Goal: Answer question/provide support

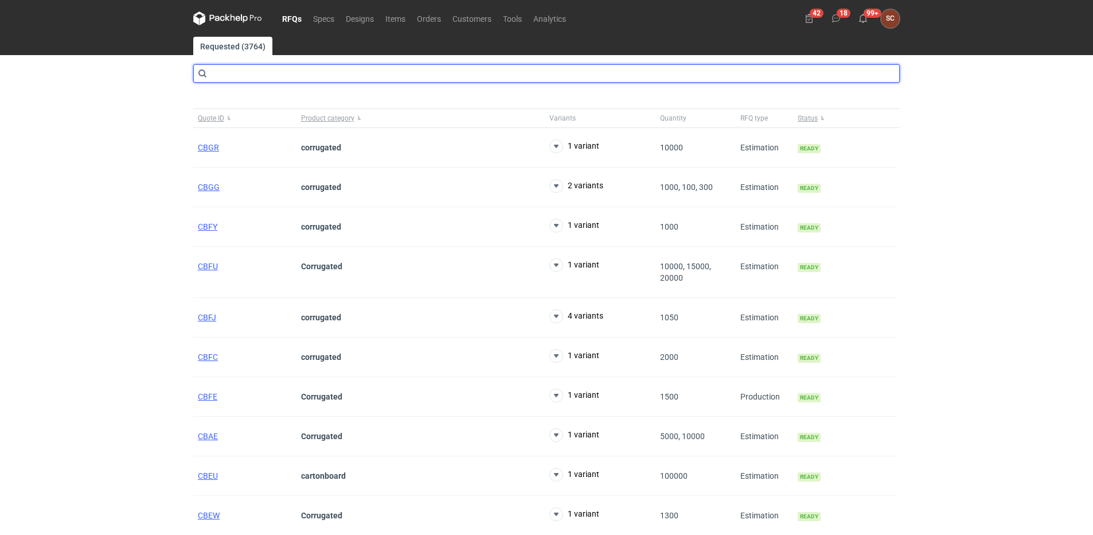
click at [237, 79] on input "text" at bounding box center [546, 73] width 707 height 18
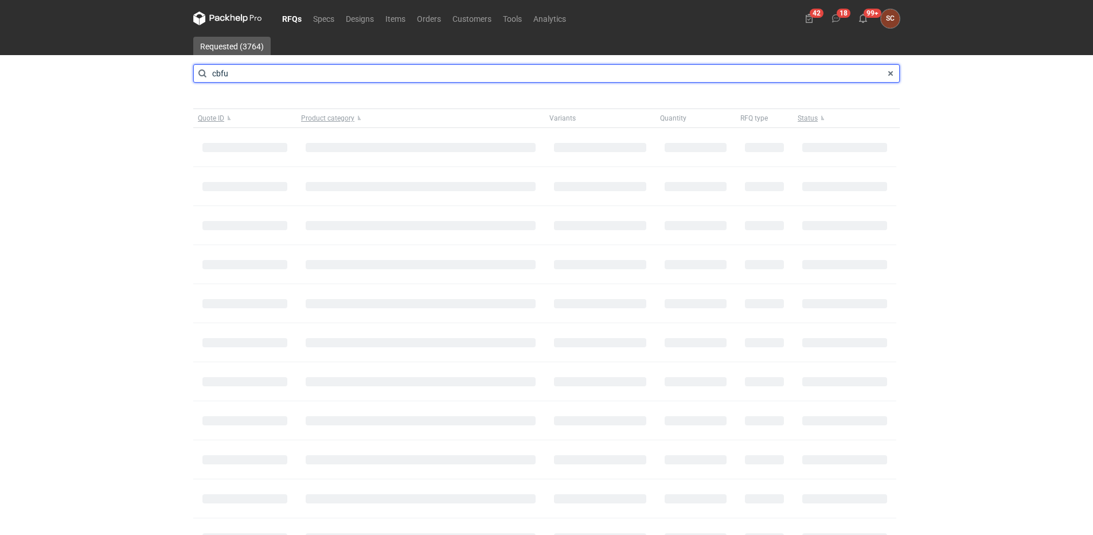
type input "cbfu"
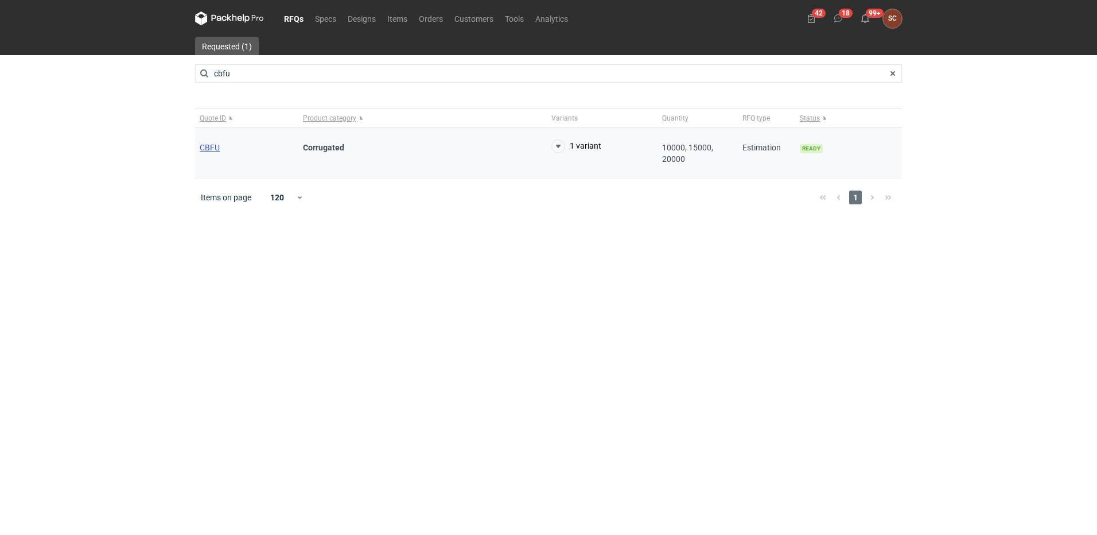
click at [215, 145] on span "CBFU" at bounding box center [210, 147] width 20 height 9
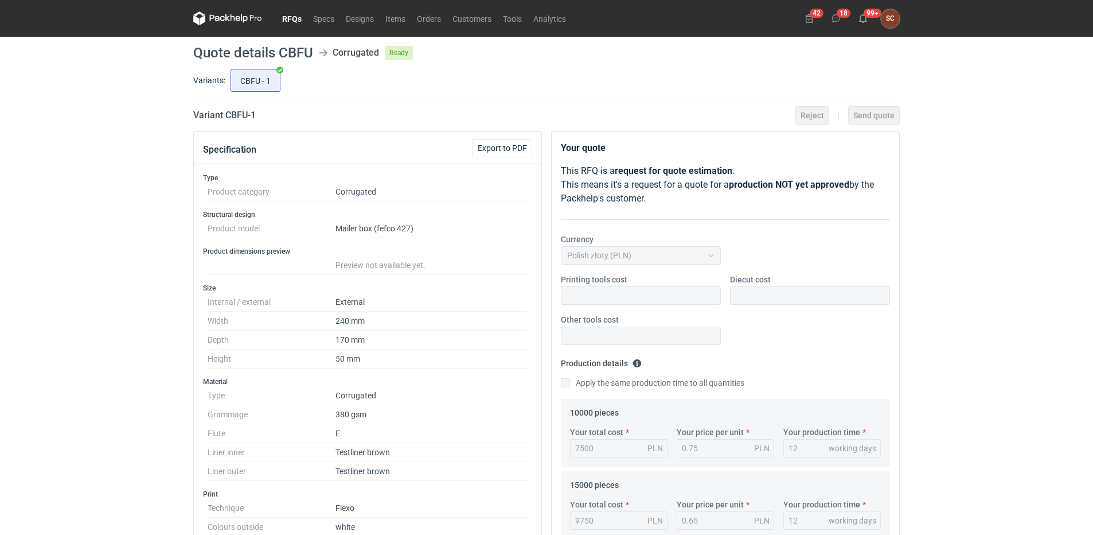
click at [292, 21] on link "RFQs" at bounding box center [291, 18] width 31 height 14
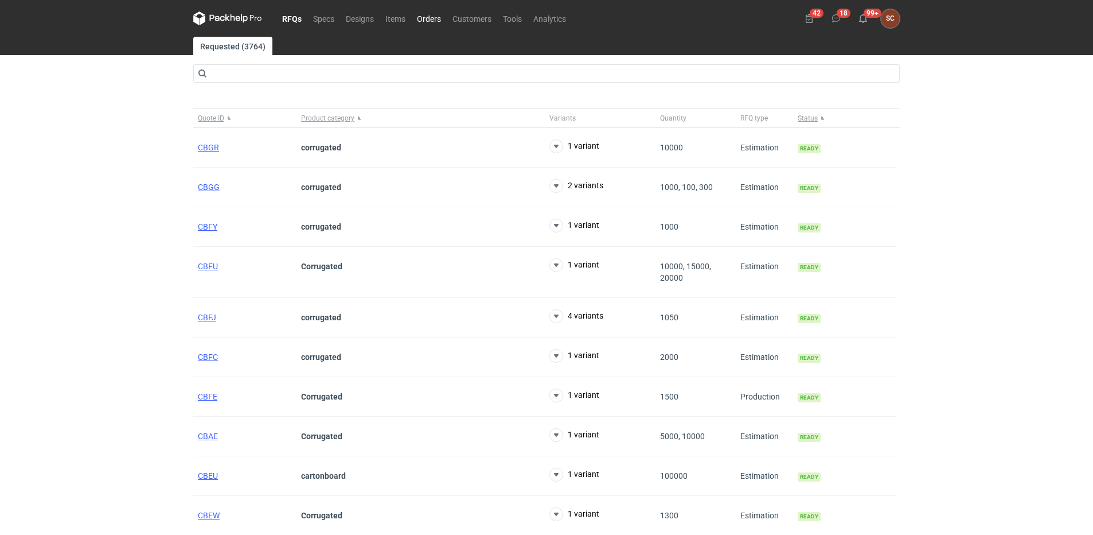
click at [427, 17] on link "Orders" at bounding box center [429, 18] width 36 height 14
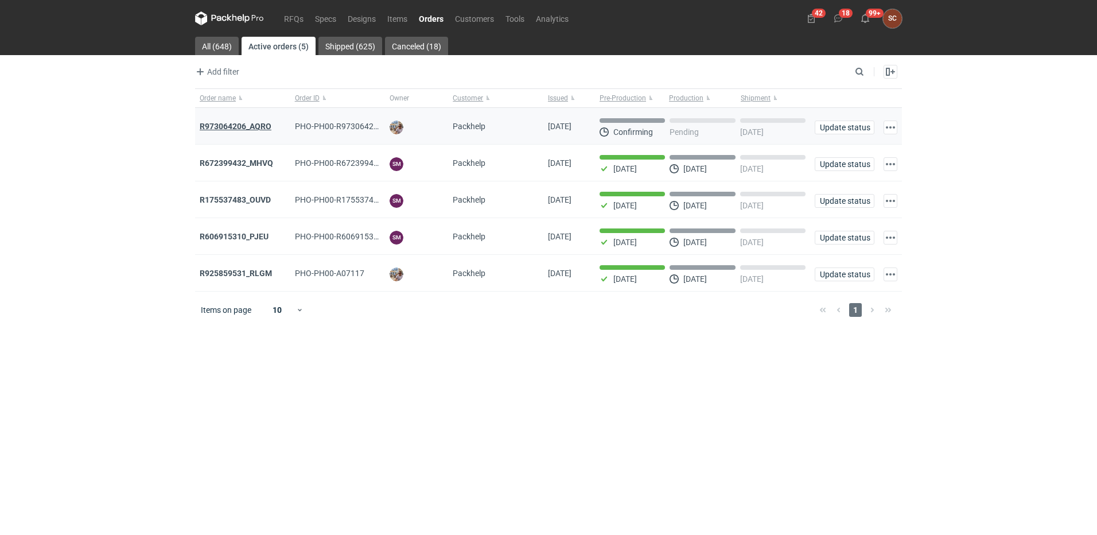
click at [238, 125] on strong "R973064206_AQRO" at bounding box center [236, 126] width 72 height 9
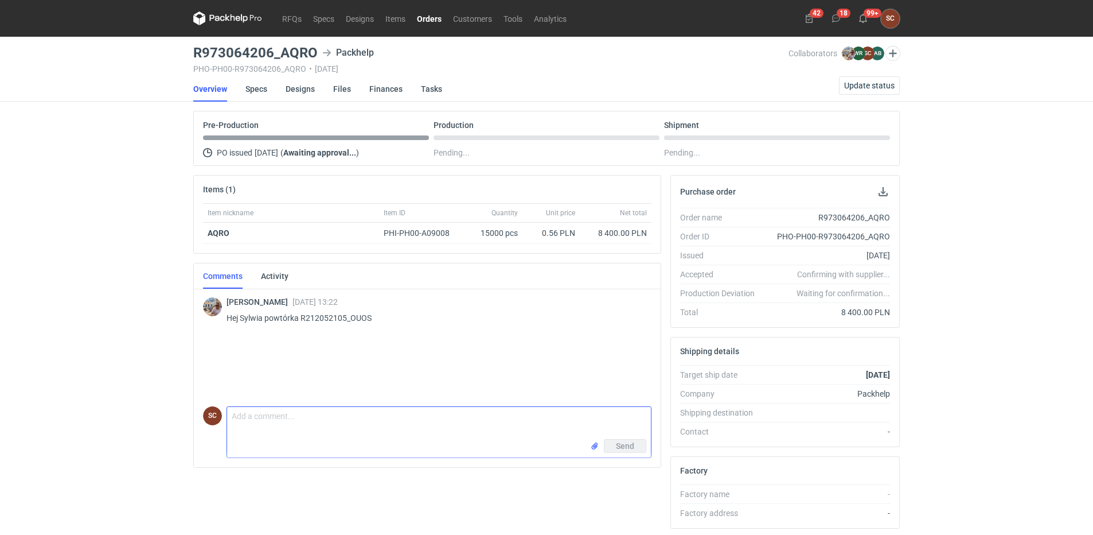
click at [389, 419] on textarea "Comment message" at bounding box center [439, 423] width 424 height 32
click at [341, 416] on textarea "Comment message" at bounding box center [439, 423] width 424 height 32
click at [323, 416] on textarea "Comment message" at bounding box center [439, 423] width 424 height 32
click at [322, 411] on textarea "Comment message" at bounding box center [439, 423] width 424 height 32
click at [307, 422] on textarea "Comment message" at bounding box center [439, 423] width 424 height 32
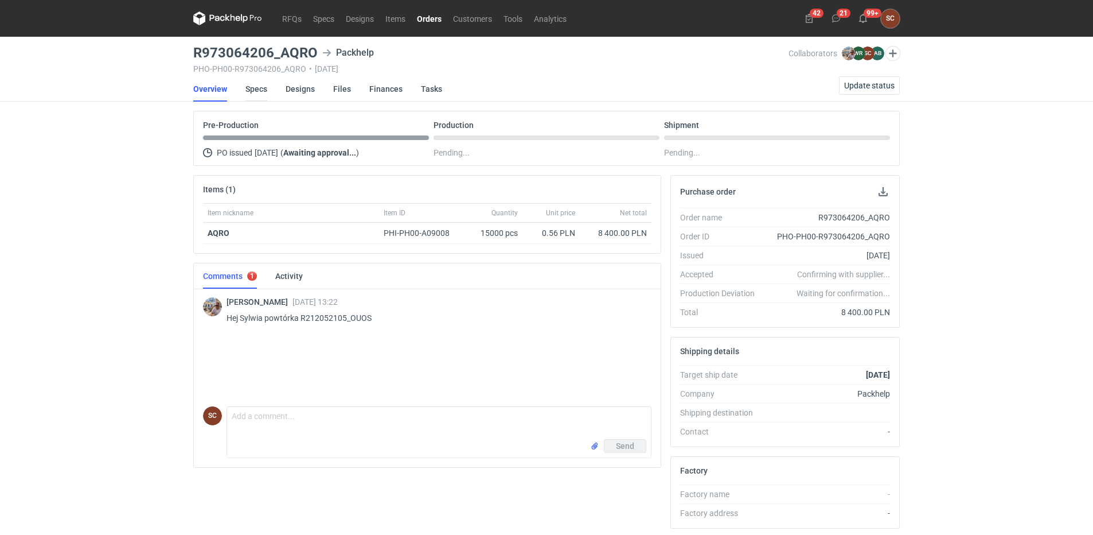
click at [264, 89] on link "Specs" at bounding box center [257, 88] width 22 height 25
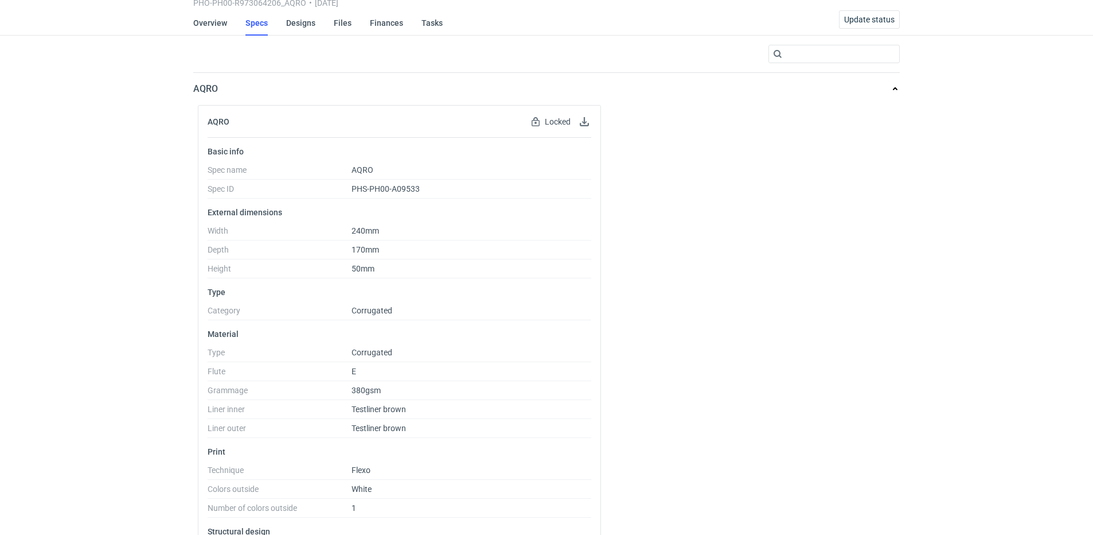
scroll to position [172, 0]
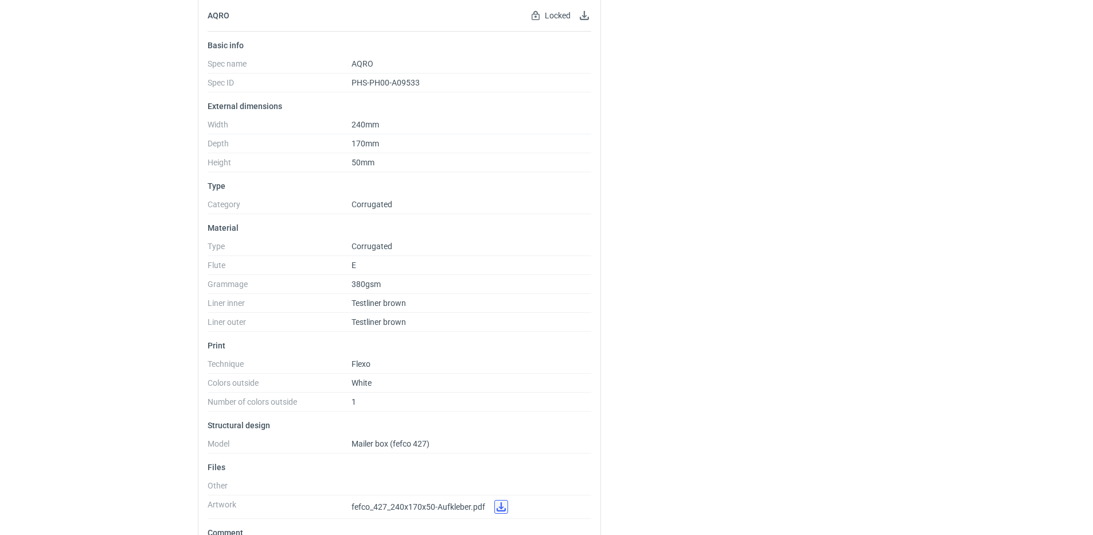
click at [503, 505] on link at bounding box center [501, 507] width 14 height 14
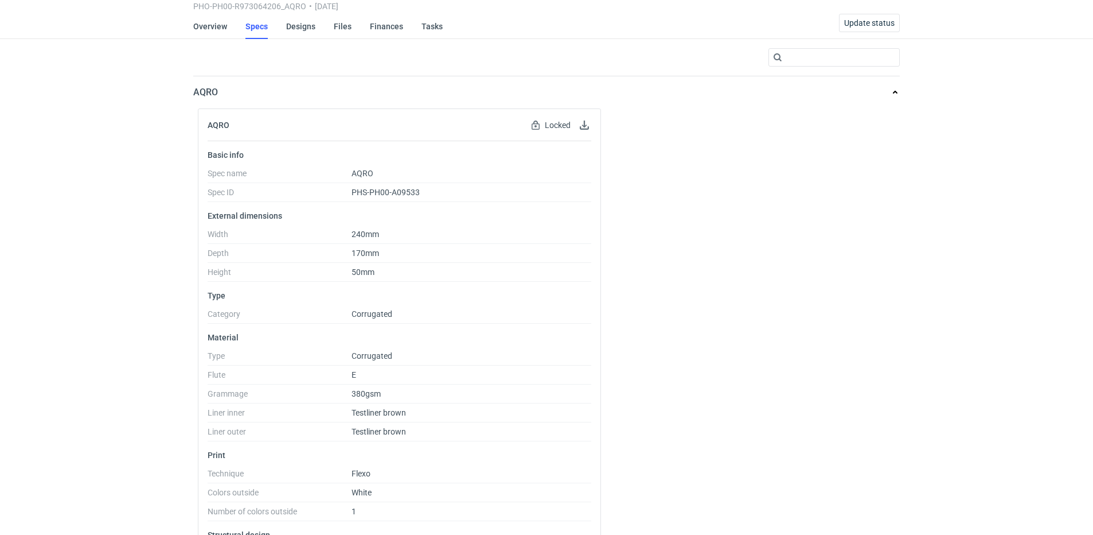
scroll to position [0, 0]
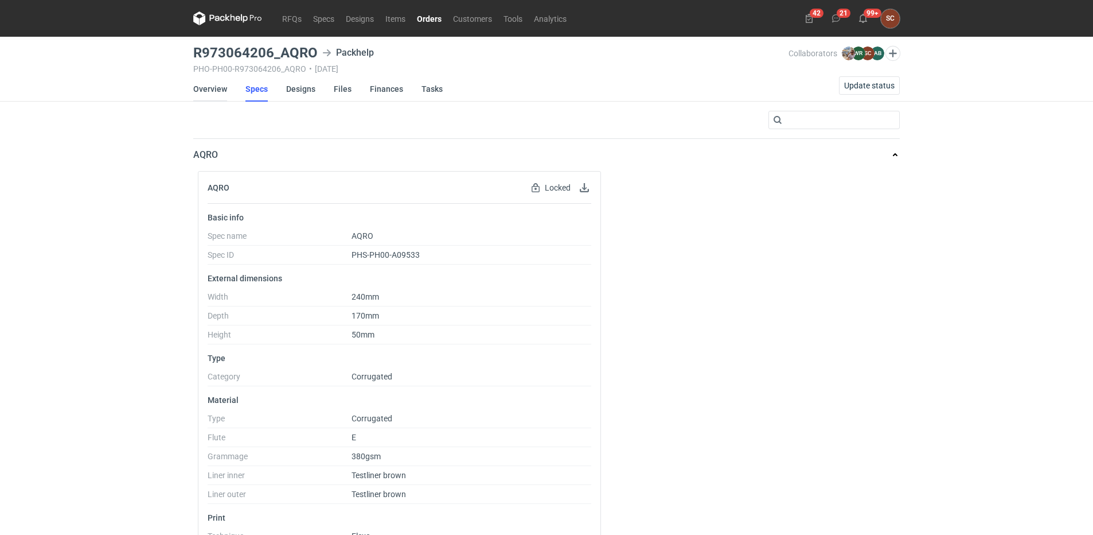
click at [214, 88] on link "Overview" at bounding box center [210, 88] width 34 height 25
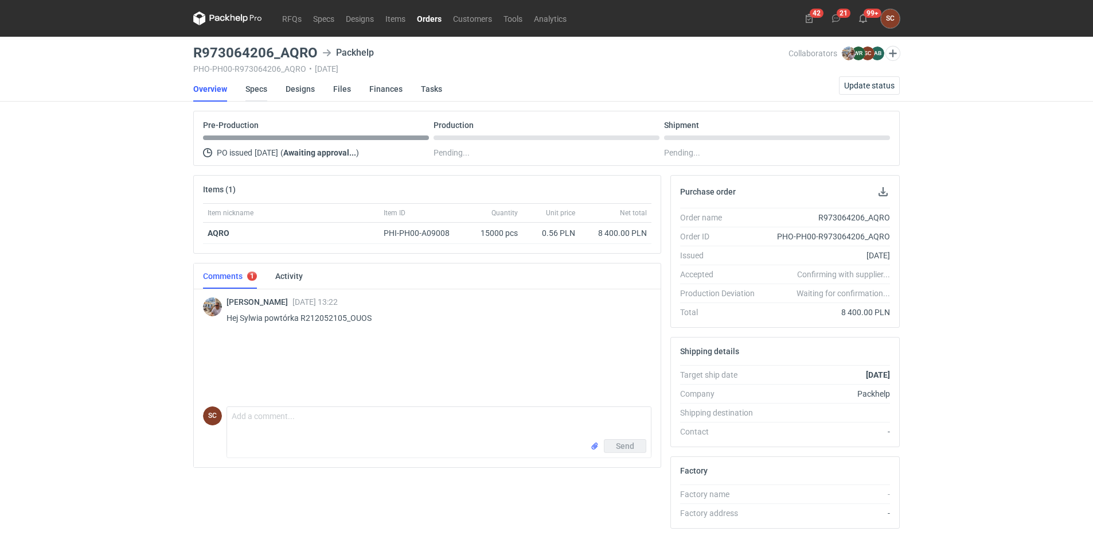
click at [255, 87] on link "Specs" at bounding box center [257, 88] width 22 height 25
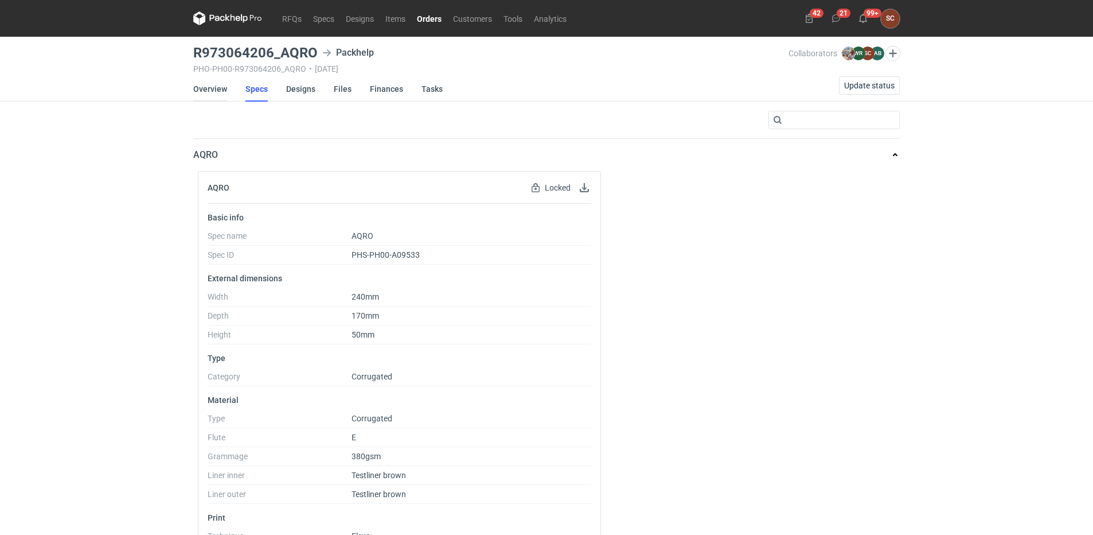
click at [209, 88] on link "Overview" at bounding box center [210, 88] width 34 height 25
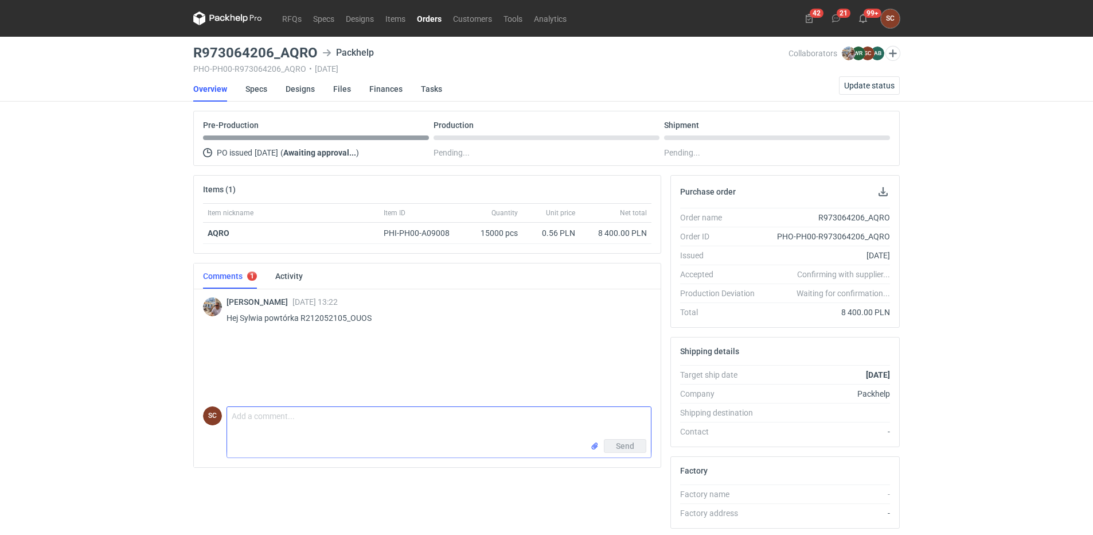
click at [321, 420] on textarea "Comment message" at bounding box center [439, 423] width 424 height 32
click at [855, 83] on span "Update status" at bounding box center [869, 85] width 50 height 8
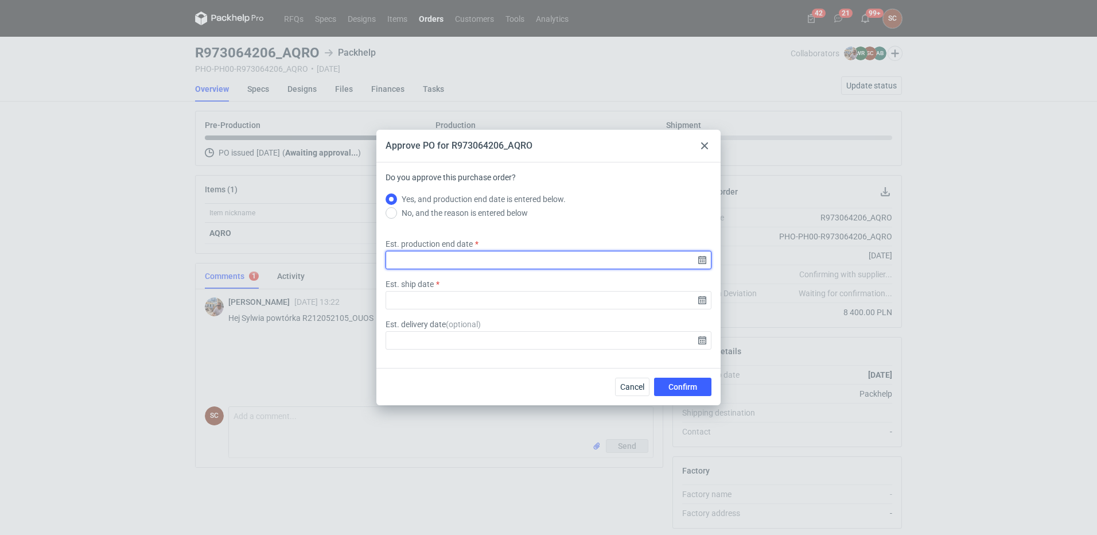
click at [703, 260] on input "Est. production end date" at bounding box center [548, 260] width 326 height 18
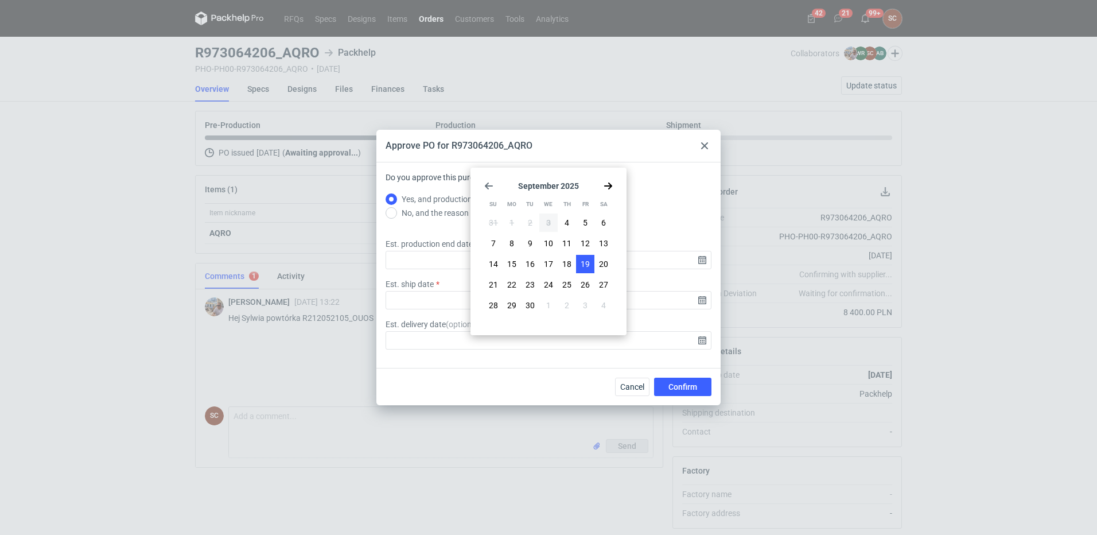
click at [583, 262] on span "19" at bounding box center [585, 263] width 9 height 11
type input "[DATE]"
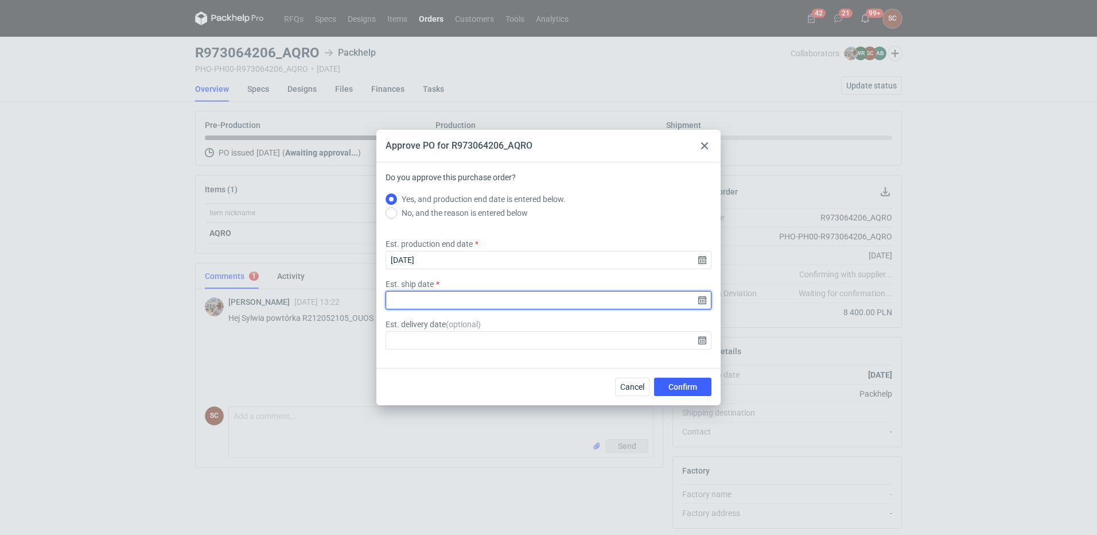
click at [701, 302] on input "Est. ship date" at bounding box center [548, 300] width 326 height 18
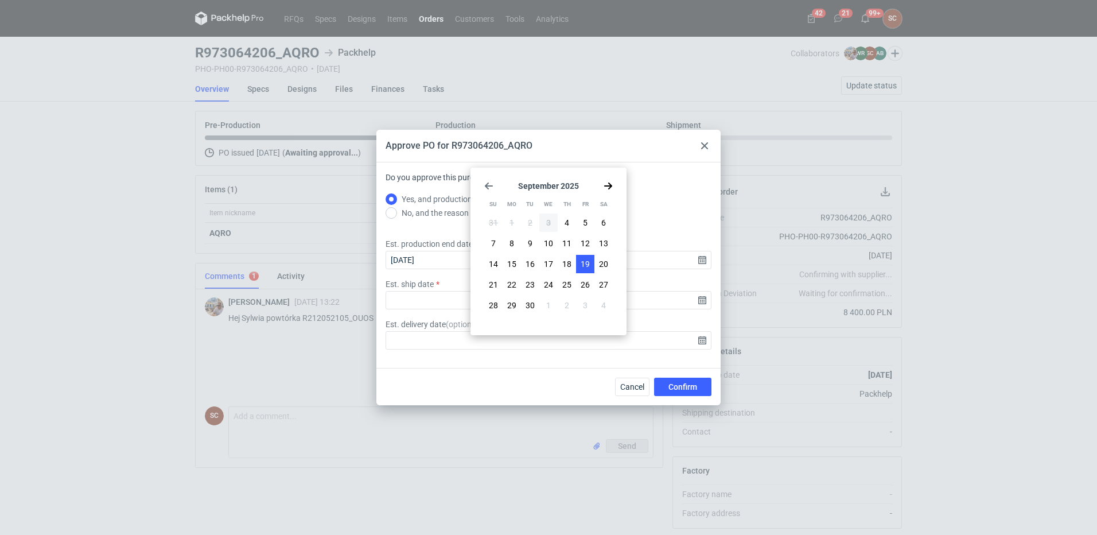
click at [588, 262] on span "19" at bounding box center [585, 263] width 9 height 11
type input "[DATE]"
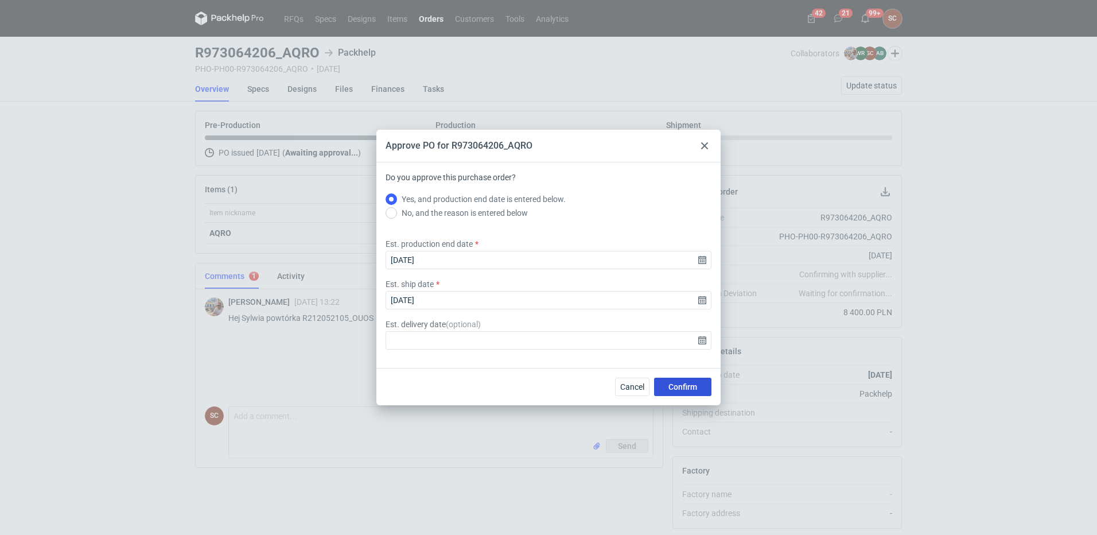
click at [690, 389] on span "Confirm" at bounding box center [682, 387] width 29 height 8
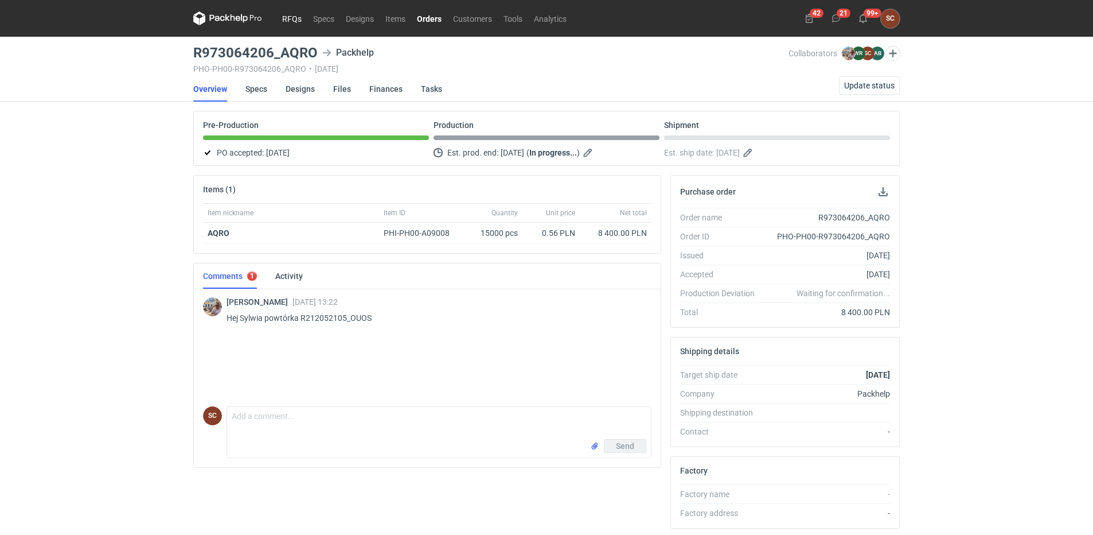
click at [284, 18] on link "RFQs" at bounding box center [291, 18] width 31 height 14
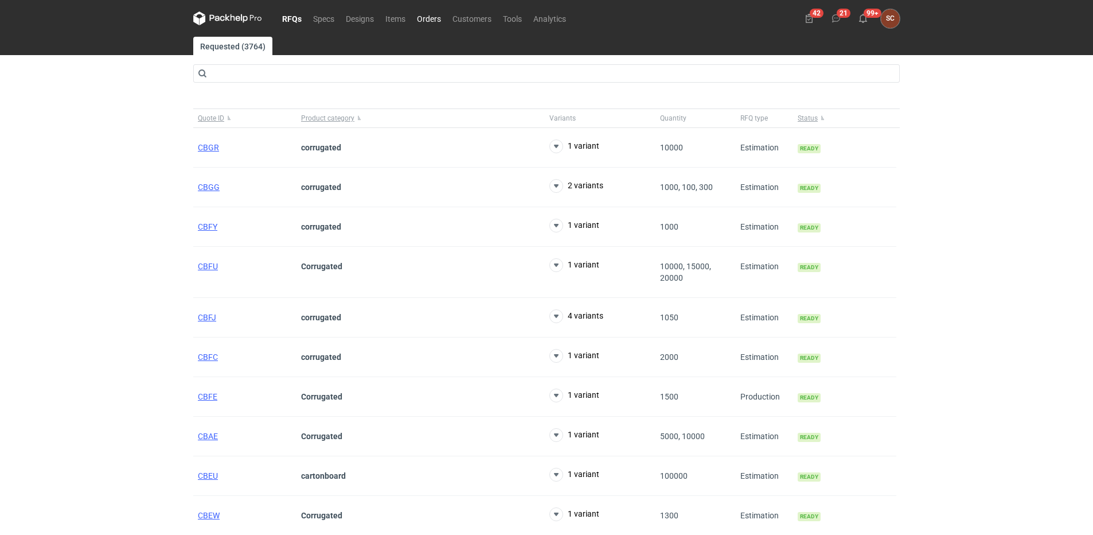
click at [439, 15] on link "Orders" at bounding box center [429, 18] width 36 height 14
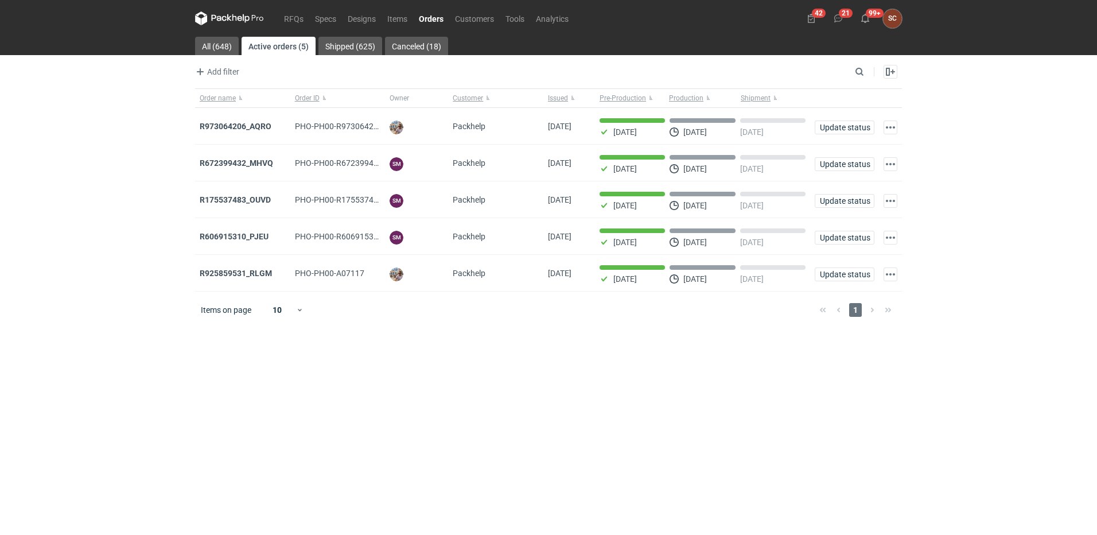
click at [614, 324] on div "Items on page 10 1" at bounding box center [548, 309] width 707 height 37
click at [832, 15] on button "20" at bounding box center [838, 18] width 18 height 18
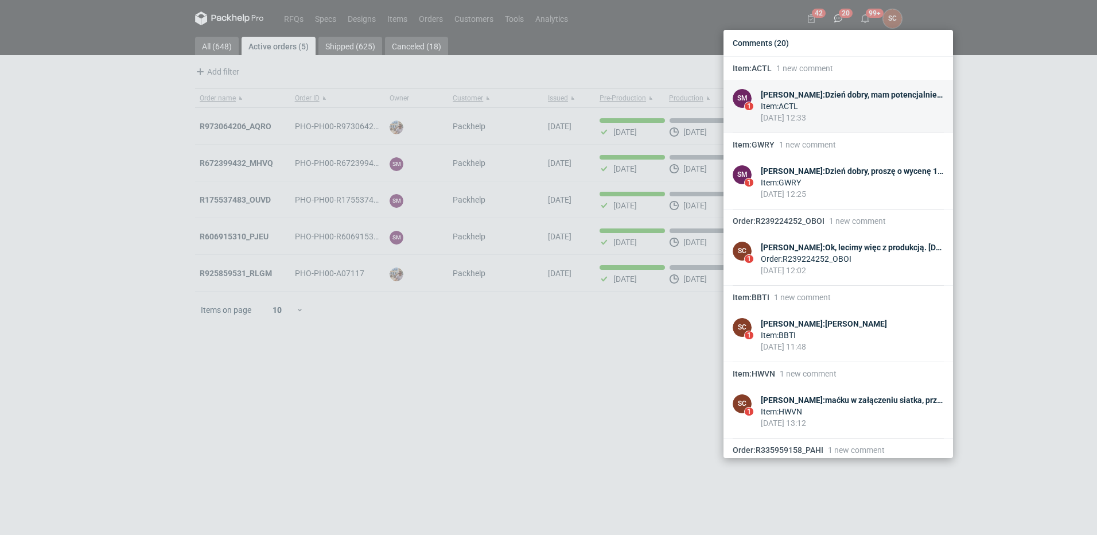
click at [856, 91] on div "[PERSON_NAME] : Dzień dobry, mam potencjalnie zamówienie na 2 x 1500 szt opakow…" at bounding box center [852, 94] width 183 height 11
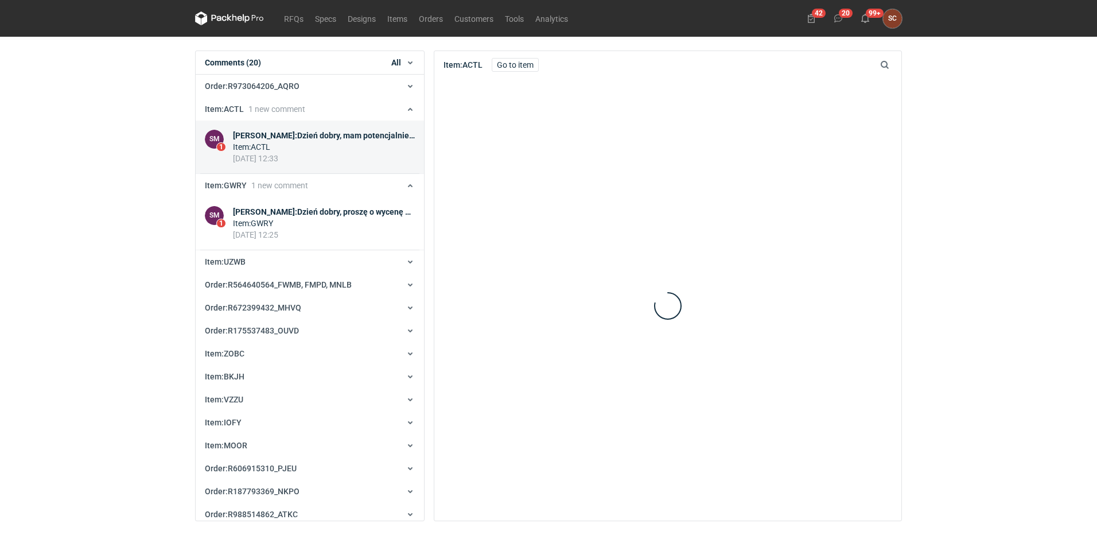
scroll to position [46, 0]
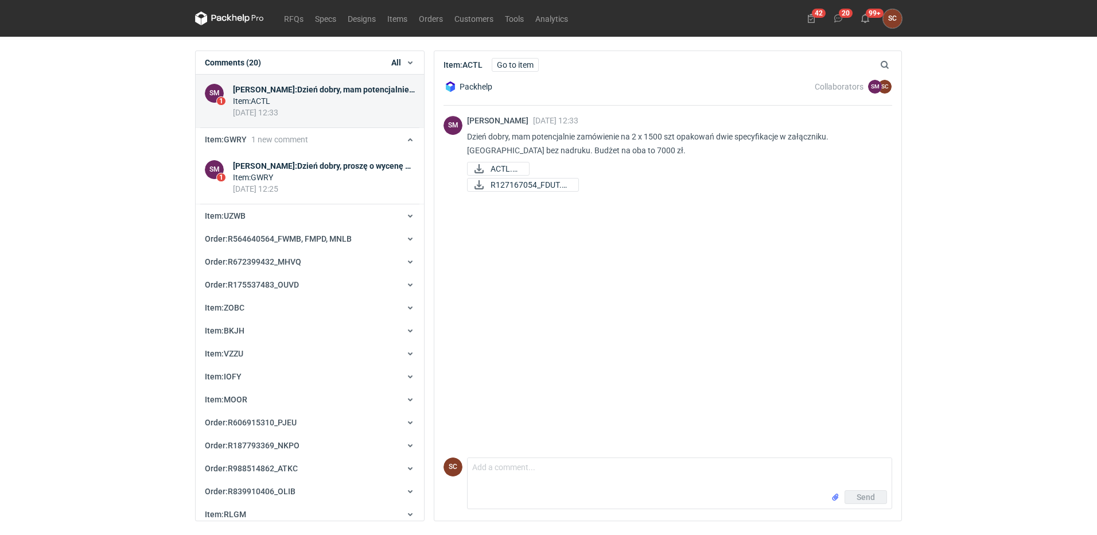
click at [702, 204] on div "SM [PERSON_NAME] [DATE] 12:33 Dzień dobry, mam potencjalnie zamówienie na 2 x 1…" at bounding box center [667, 279] width 449 height 347
click at [705, 245] on div "SM [PERSON_NAME] [DATE] 12:33 Dzień dobry, mam potencjalnie zamówienie na 2 x 1…" at bounding box center [667, 279] width 449 height 347
click at [510, 62] on link "Go to item" at bounding box center [515, 65] width 47 height 14
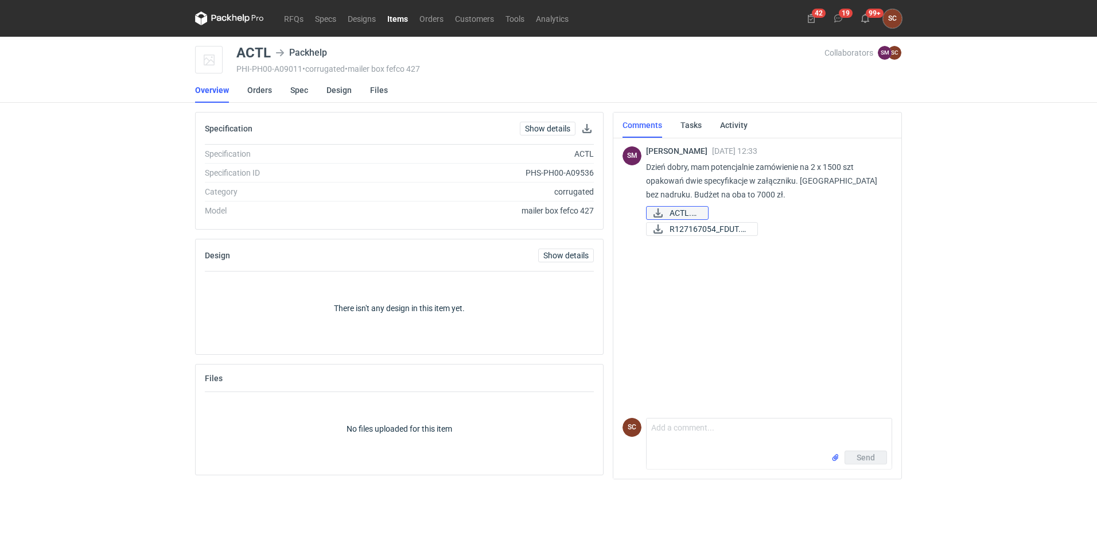
click at [672, 213] on span "ACTL.pdf" at bounding box center [683, 213] width 29 height 13
click at [711, 228] on span "R127167054_FDUT.pdf" at bounding box center [708, 229] width 79 height 13
drag, startPoint x: 724, startPoint y: 265, endPoint x: 877, endPoint y: 295, distance: 156.0
click at [724, 265] on div "SM [PERSON_NAME] [DATE] 12:33 Dzień dobry, mam potencjalnie zamówienie na 2 x 1…" at bounding box center [757, 274] width 270 height 277
click at [715, 423] on textarea "Comment message" at bounding box center [768, 434] width 245 height 32
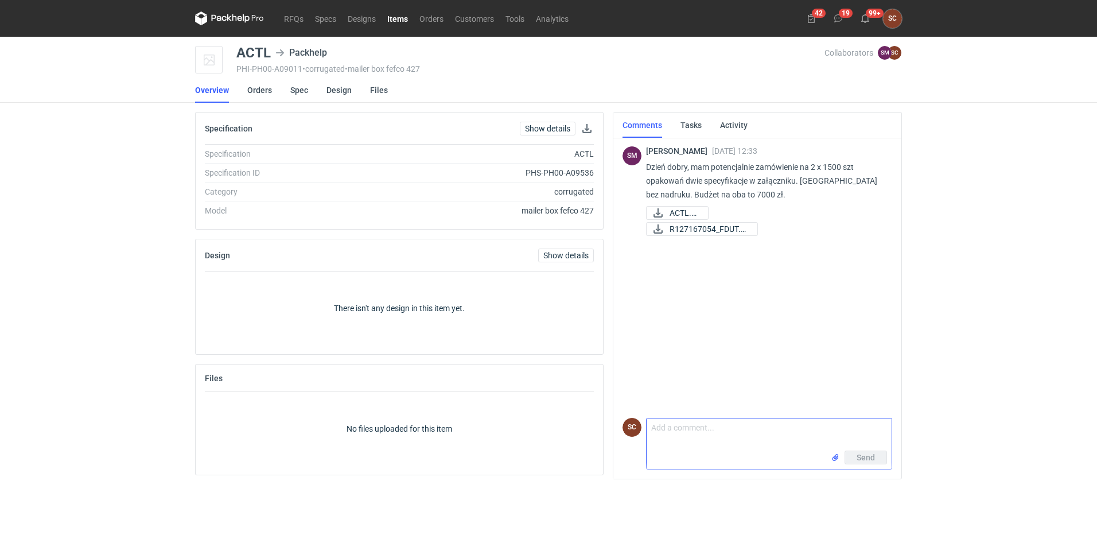
paste textarea "ACTL Cena: 1,59zł Wykrojnik: 2000zł FDUT Cena: 1,87zł Wykrojnik: 2500zł Total 9…"
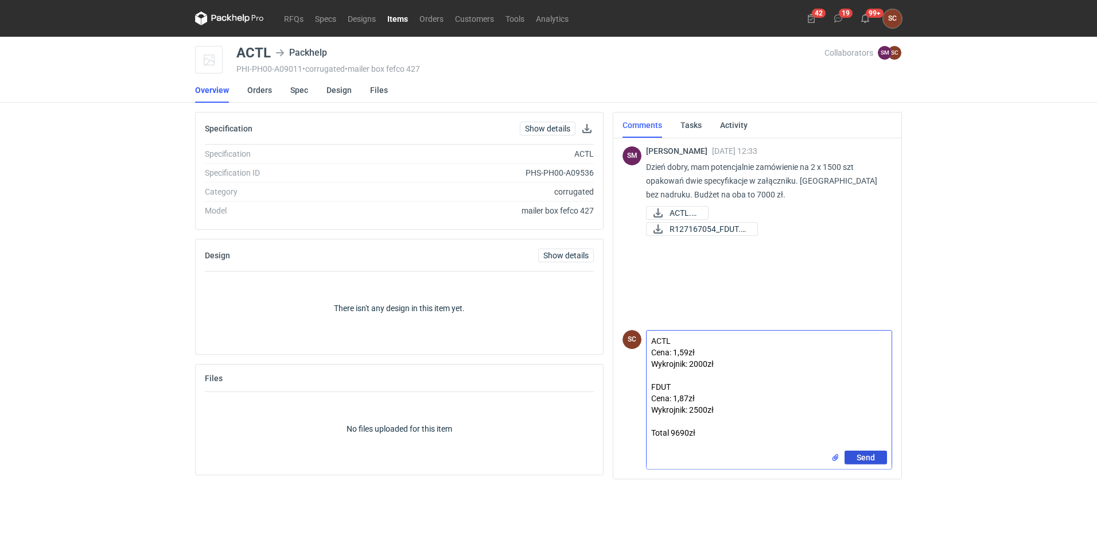
type textarea "ACTL Cena: 1,59zł Wykrojnik: 2000zł FDUT Cena: 1,87zł Wykrojnik: 2500zł Total 9…"
click at [860, 458] on span "Send" at bounding box center [865, 457] width 18 height 8
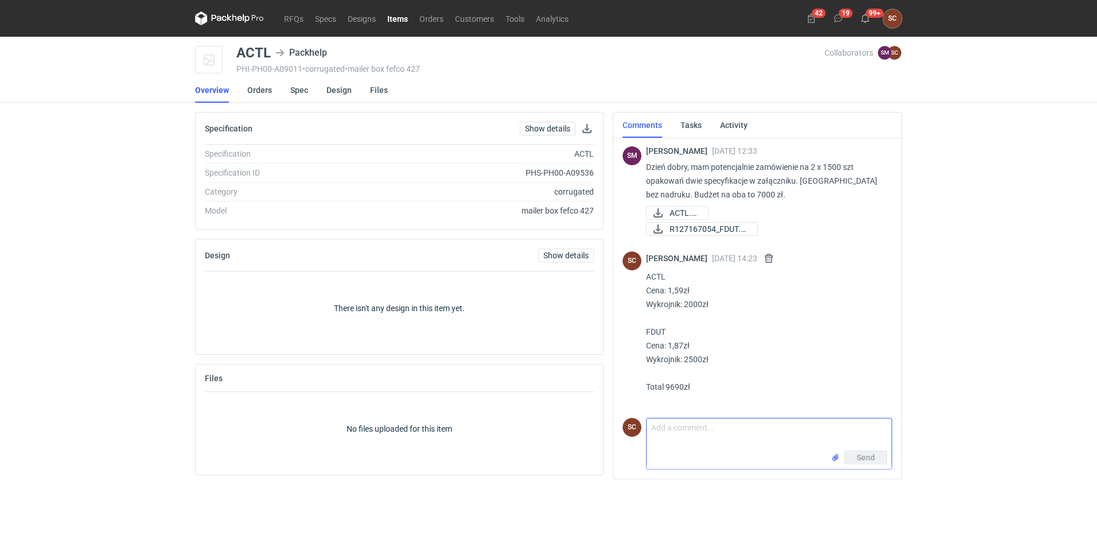
click at [722, 428] on textarea "Comment message" at bounding box center [768, 434] width 245 height 32
click at [688, 437] on textarea "Comment message" at bounding box center [768, 434] width 245 height 32
click at [832, 21] on button "19" at bounding box center [838, 18] width 18 height 18
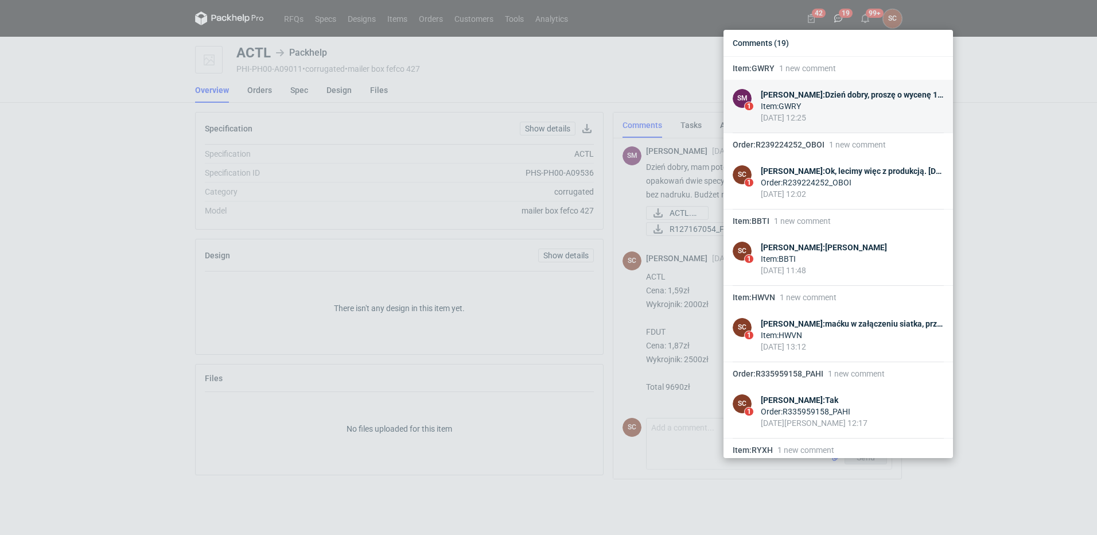
click at [847, 92] on div "[PERSON_NAME] : Dzień dobry, proszę o wycenę 1200 szt opakowań, specyfikacja w …" at bounding box center [852, 94] width 183 height 11
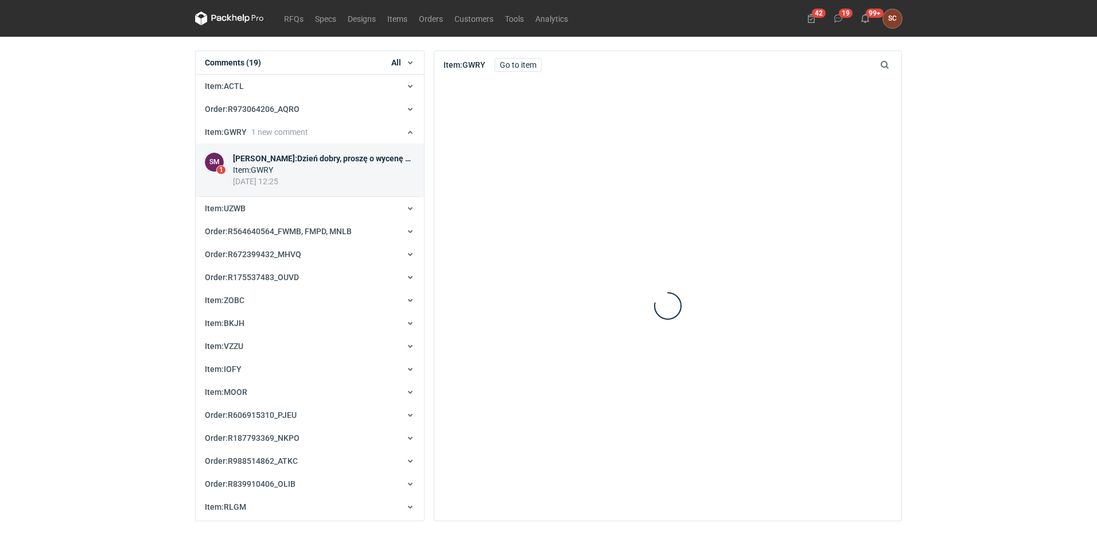
scroll to position [69, 0]
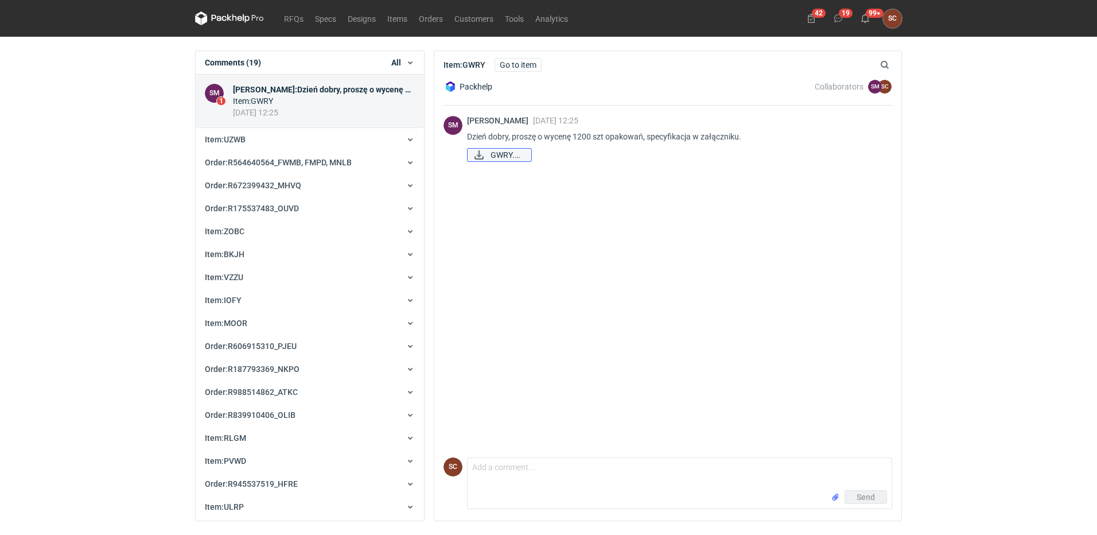
click at [499, 153] on span "GWRY.pdf" at bounding box center [506, 155] width 32 height 13
click at [519, 477] on textarea "Comment message" at bounding box center [680, 474] width 424 height 32
paste textarea "GWRY Cena: 1,33zł Klisza: 600zł"
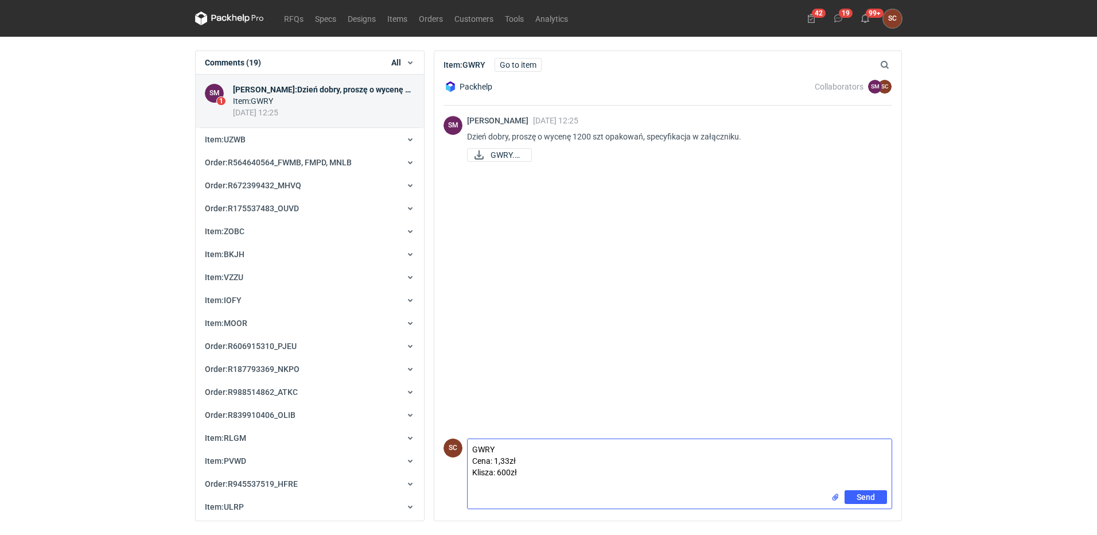
click at [865, 489] on textarea "GWRY Cena: 1,33zł Klisza: 600zł" at bounding box center [680, 464] width 424 height 51
type textarea "GWRY Cena: 1,33zł Klisza: 600zł"
click at [866, 493] on span "Send" at bounding box center [865, 497] width 18 height 8
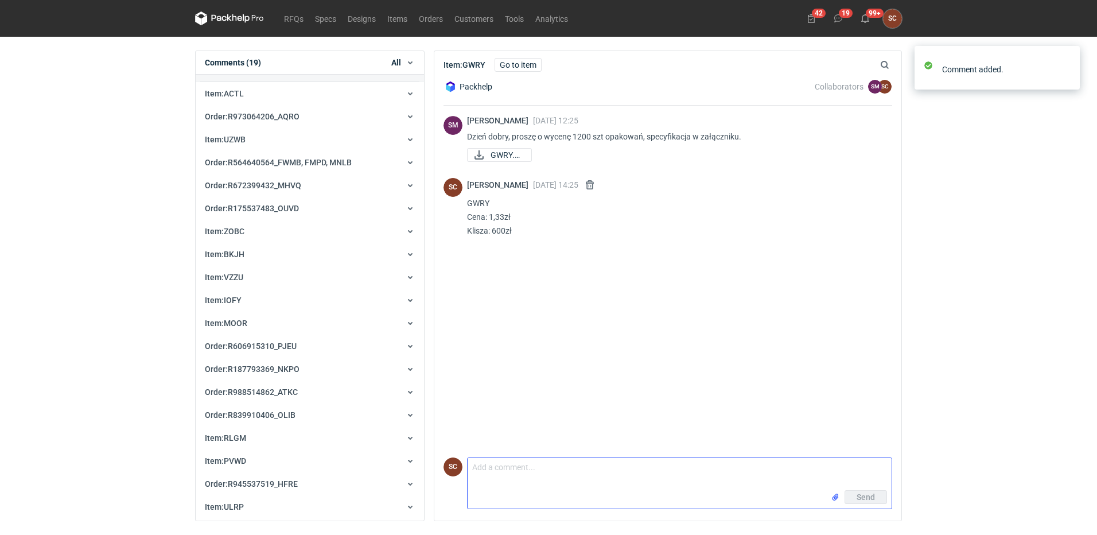
scroll to position [23, 0]
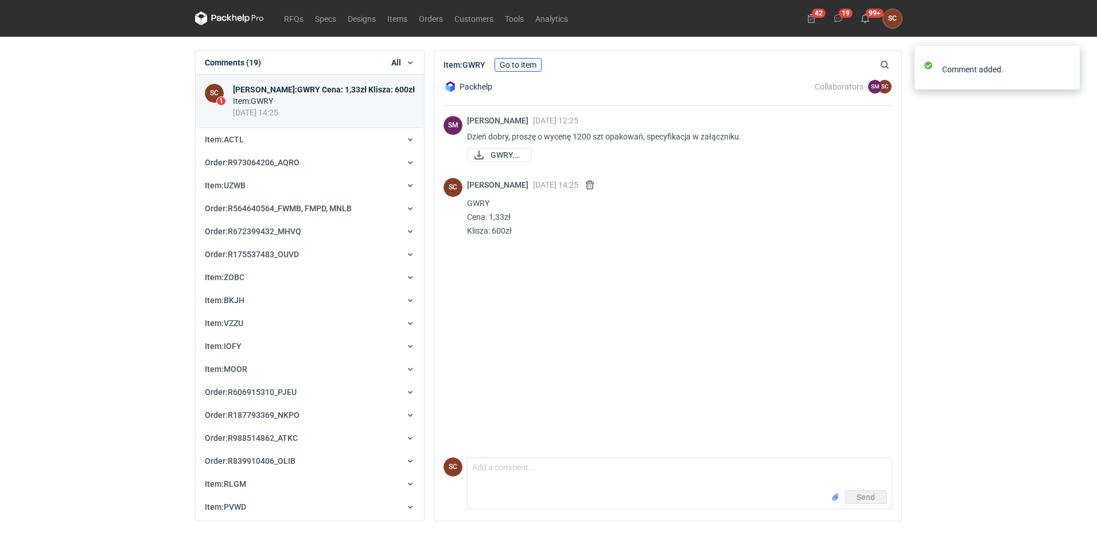
click at [523, 61] on link "Go to item" at bounding box center [517, 65] width 47 height 14
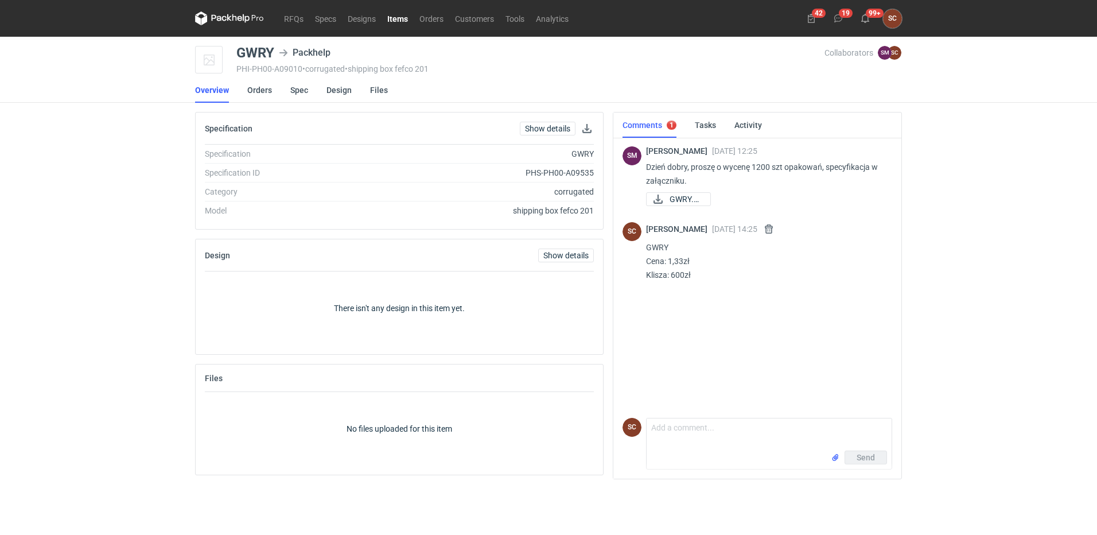
click at [696, 455] on div "Send" at bounding box center [768, 459] width 245 height 18
click at [698, 445] on textarea "Comment message" at bounding box center [768, 434] width 245 height 32
click at [722, 430] on textarea "Comment message" at bounding box center [768, 434] width 245 height 32
